Goal: Task Accomplishment & Management: Use online tool/utility

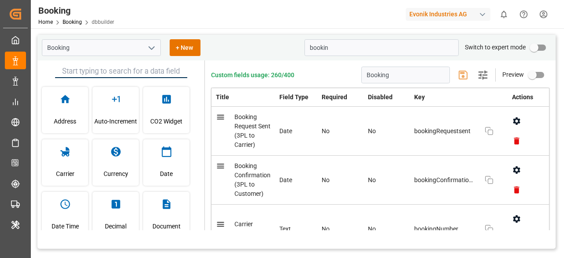
scroll to position [59, 0]
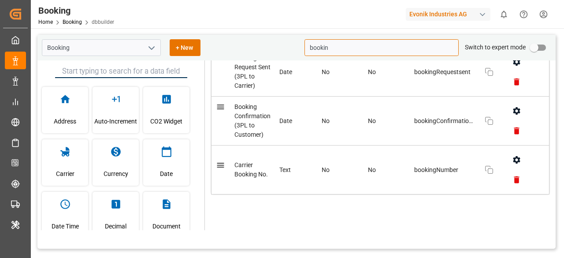
click at [462, 10] on div "Evonik Industries AG" at bounding box center [448, 14] width 85 height 13
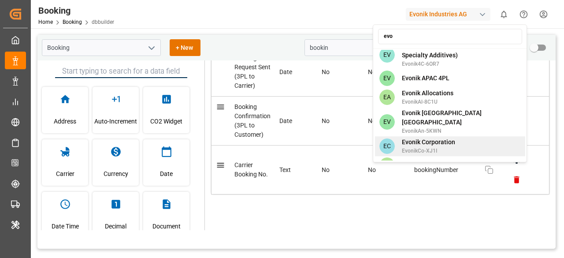
scroll to position [598, 0]
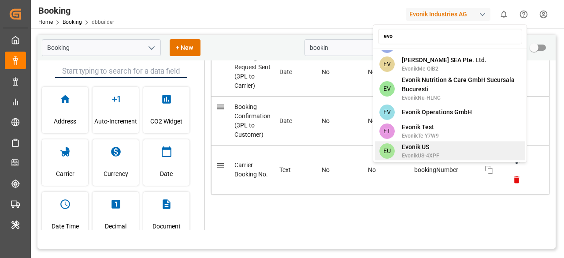
type input "evo"
click at [418, 152] on span "EvonikUS-4XPF" at bounding box center [420, 156] width 37 height 8
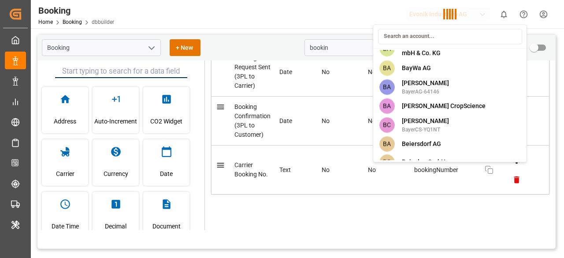
scroll to position [2444, 0]
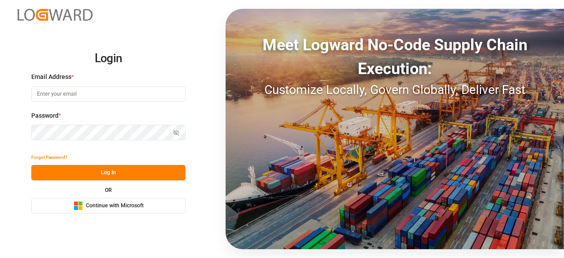
click at [47, 98] on input at bounding box center [108, 93] width 154 height 15
click at [0, 257] on com-1password-button at bounding box center [0, 258] width 0 height 0
type input "charan.machavarapu@logward.com"
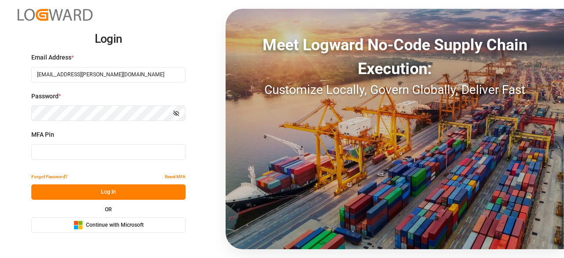
type input "466644"
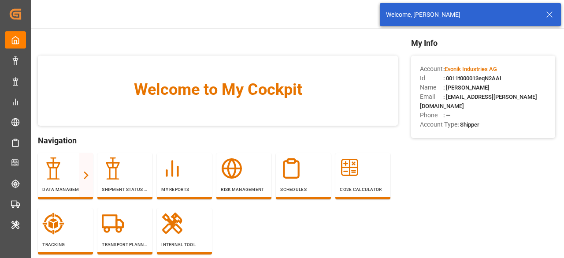
click at [548, 16] on line at bounding box center [549, 14] width 5 height 5
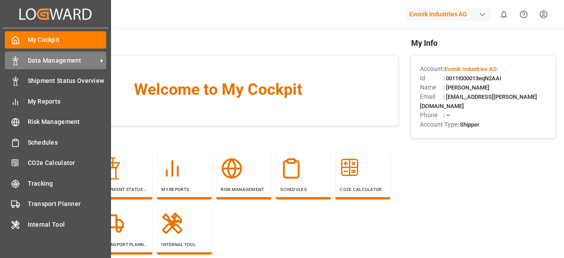
click at [18, 65] on div "Data Management Data Management" at bounding box center [55, 60] width 101 height 17
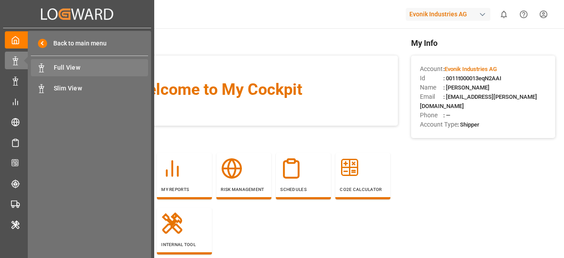
click at [64, 67] on span "Full View" at bounding box center [101, 67] width 95 height 9
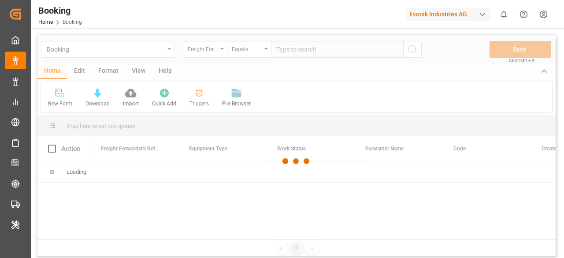
click at [448, 12] on div "Evonik Industries AG" at bounding box center [448, 14] width 85 height 13
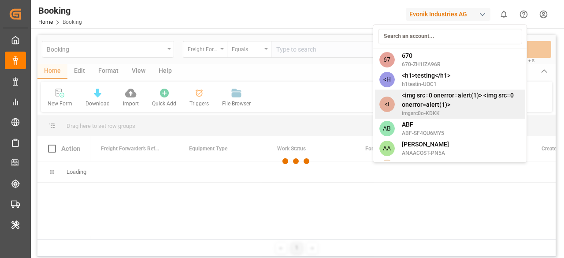
type input "e"
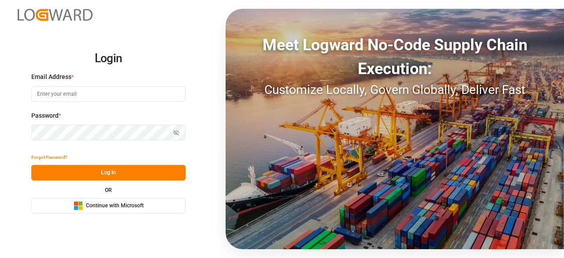
click at [99, 92] on input at bounding box center [108, 93] width 154 height 15
type input "charan.machavarapu@logward.com"
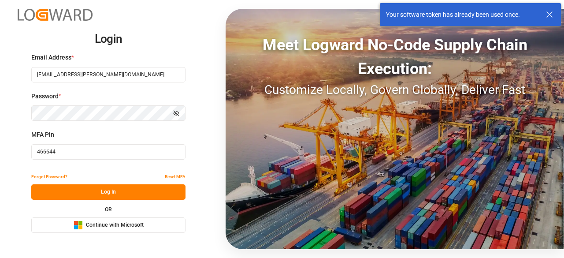
click at [554, 10] on icon at bounding box center [549, 14] width 11 height 11
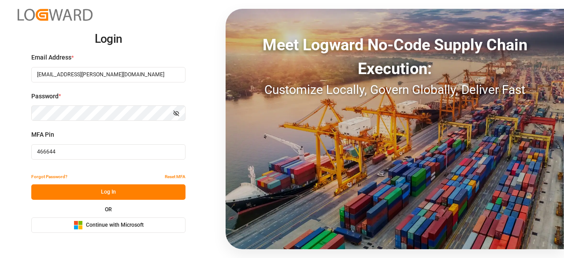
drag, startPoint x: 148, startPoint y: 154, endPoint x: 31, endPoint y: 164, distance: 117.6
click at [31, 164] on div "MFA Pin 466644" at bounding box center [108, 149] width 154 height 39
paste input "599090"
type input "599090"
click at [82, 189] on button "Log In" at bounding box center [108, 191] width 154 height 15
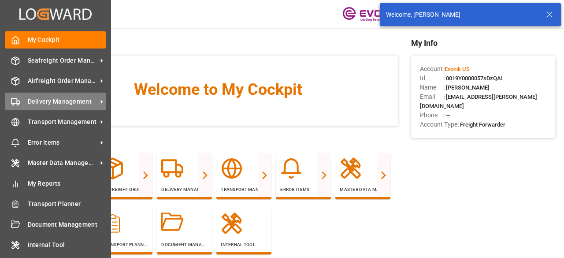
click at [52, 103] on span "Delivery Management" at bounding box center [63, 101] width 70 height 9
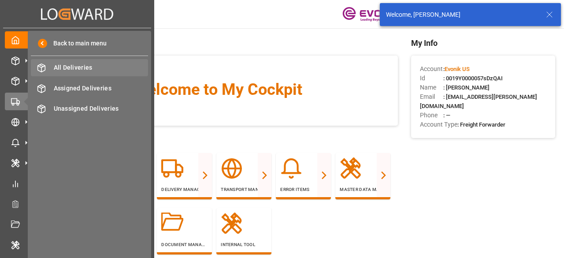
click at [69, 72] on span "All Deliveries" at bounding box center [101, 67] width 95 height 9
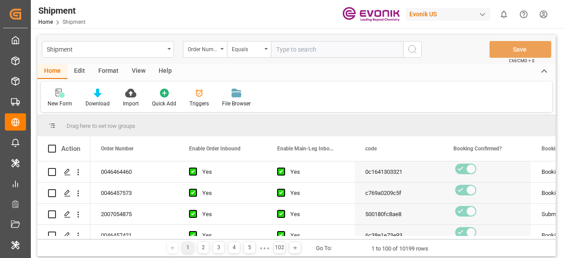
click at [76, 75] on div "Edit" at bounding box center [79, 71] width 24 height 15
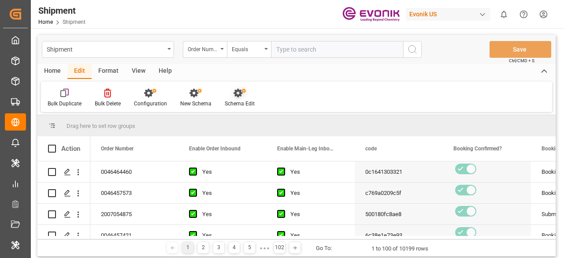
click at [240, 93] on icon at bounding box center [237, 93] width 9 height 9
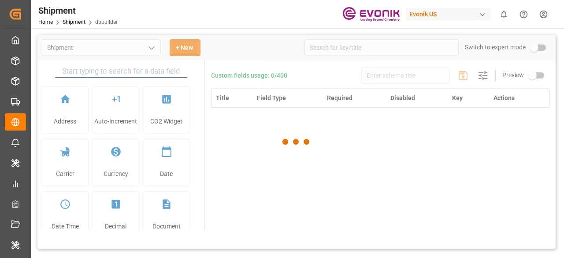
type input "Shipment"
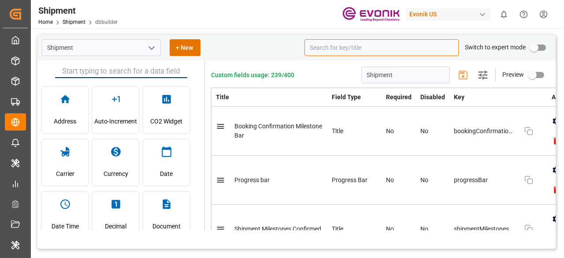
click at [339, 47] on input at bounding box center [381, 47] width 154 height 17
type input "b"
click at [324, 46] on input at bounding box center [381, 47] width 154 height 17
type input "b"
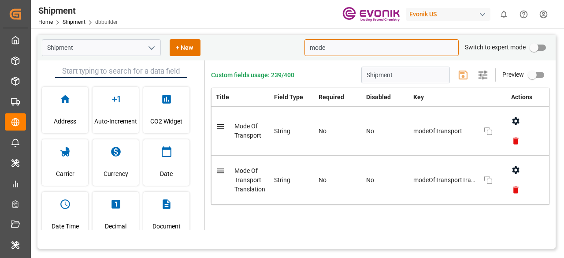
drag, startPoint x: 324, startPoint y: 50, endPoint x: 287, endPoint y: 50, distance: 37.0
click at [287, 50] on div "Shipment + New mode Switch to expert mode" at bounding box center [296, 48] width 518 height 26
paste input "bookedTimeslot"
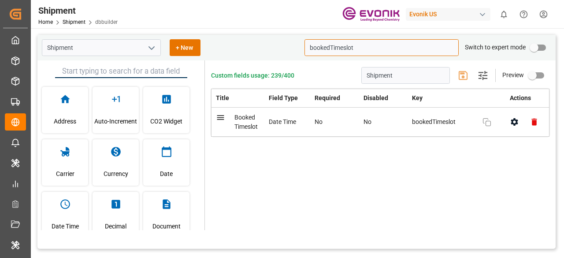
type input "bookedTimeslot"
click at [363, 41] on div "Shipment + New bookedTimeslot Switch to expert mode" at bounding box center [296, 48] width 518 height 26
drag, startPoint x: 360, startPoint y: 48, endPoint x: 255, endPoint y: 68, distance: 107.6
click at [252, 68] on div "Shipment + New bookedTimeslot Switch to expert mode Address Auto-Increment CO2 …" at bounding box center [296, 142] width 518 height 214
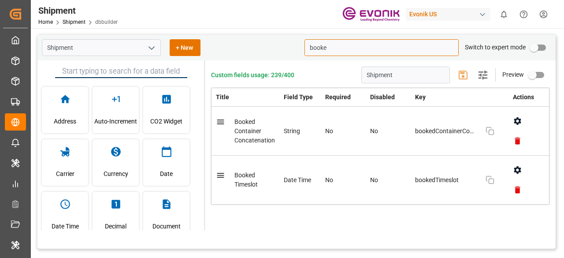
drag, startPoint x: 361, startPoint y: 46, endPoint x: 270, endPoint y: 54, distance: 91.1
click at [270, 54] on div "Shipment + New booke Switch to expert mode" at bounding box center [296, 48] width 518 height 26
paste input "actualLoadedOnTruckOrigin"
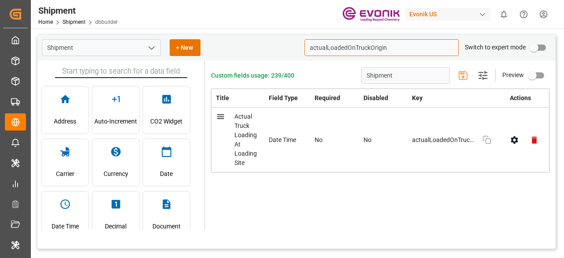
drag, startPoint x: 395, startPoint y: 46, endPoint x: 223, endPoint y: 53, distance: 172.3
click at [223, 53] on div "Shipment + New actualLoadedOnTruckOrigin Switch to expert mode" at bounding box center [296, 48] width 518 height 26
paste input "rrivedAtRamphubOnOriginSide"
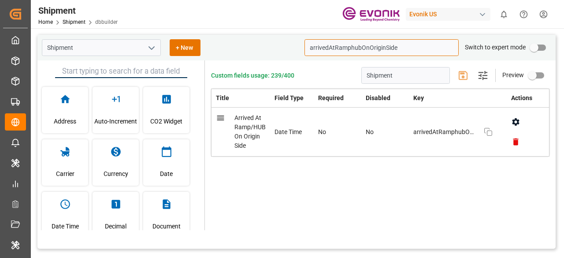
drag, startPoint x: 410, startPoint y: 50, endPoint x: 247, endPoint y: 45, distance: 163.5
click at [248, 45] on div "Shipment + New arrivedAtRamphubOnOriginSide Switch to expert mode" at bounding box center [296, 48] width 518 height 26
paste input "Destinatio"
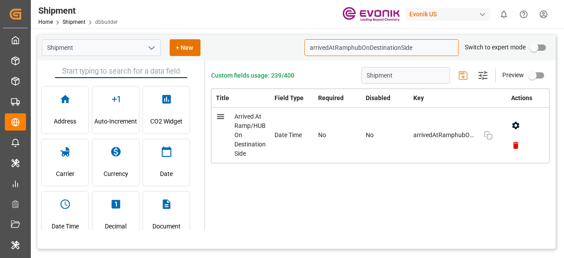
type input "arrivedAtRamphubOnDestinationSide"
drag, startPoint x: 417, startPoint y: 46, endPoint x: 268, endPoint y: 67, distance: 150.3
click at [268, 67] on div "Shipment + New arrivedAtRamphubOnDestinationSide Switch to expert mode Address …" at bounding box center [296, 142] width 518 height 214
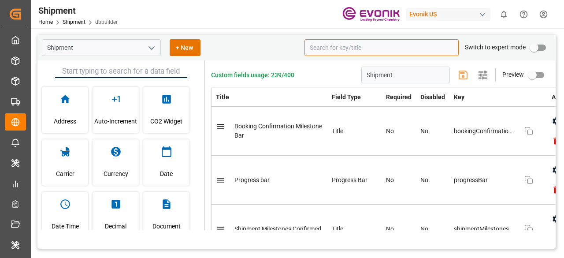
click at [381, 47] on input at bounding box center [381, 47] width 154 height 17
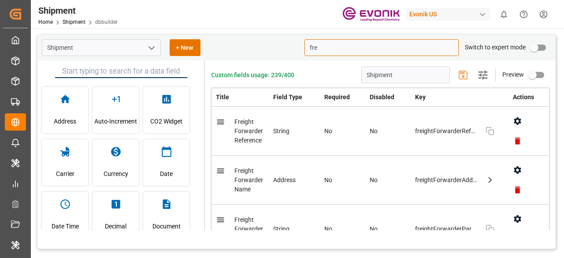
type input "fre"
drag, startPoint x: 326, startPoint y: 47, endPoint x: 292, endPoint y: 43, distance: 33.7
click at [292, 43] on div "Shipment + New fre Switch to expert mode" at bounding box center [296, 48] width 518 height 26
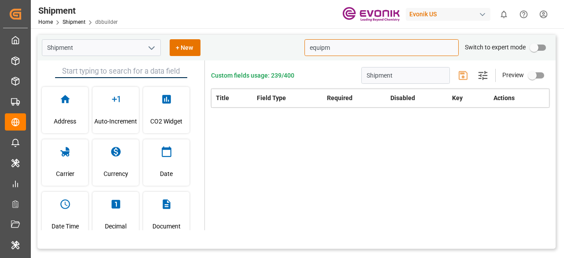
type input "equip"
drag, startPoint x: 327, startPoint y: 48, endPoint x: 297, endPoint y: 52, distance: 30.6
click at [297, 52] on div "Shipment + New equip Switch to expert mode" at bounding box center [296, 48] width 518 height 26
